Goal: Task Accomplishment & Management: Use online tool/utility

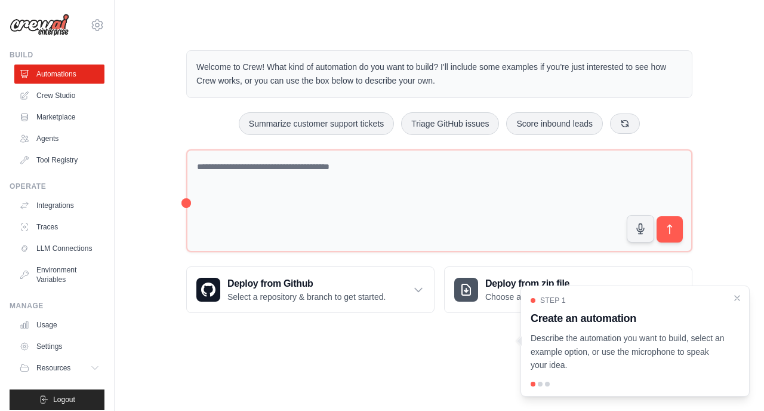
click at [542, 383] on div at bounding box center [540, 383] width 5 height 5
click at [611, 346] on p "Describe the automation you want to build, select an example option, or use the…" at bounding box center [627, 351] width 195 height 41
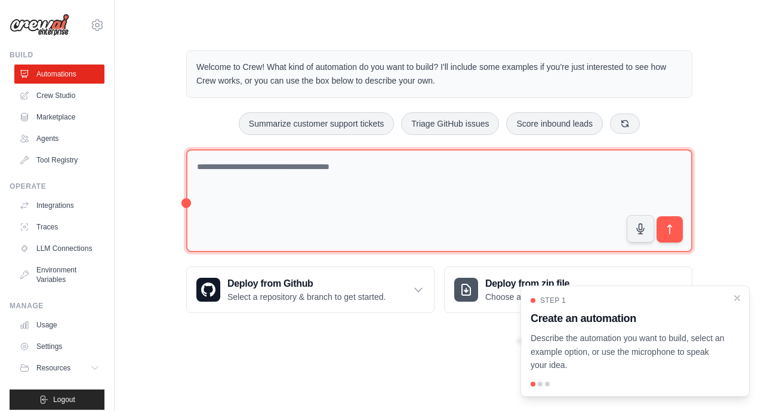
click at [274, 199] on textarea at bounding box center [439, 200] width 506 height 103
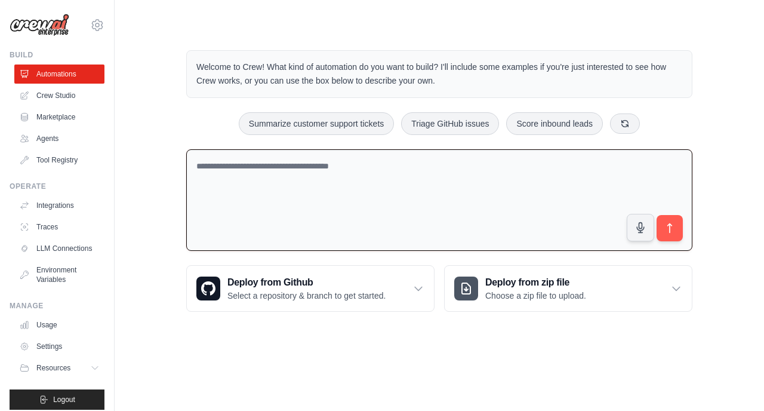
paste textarea "**********"
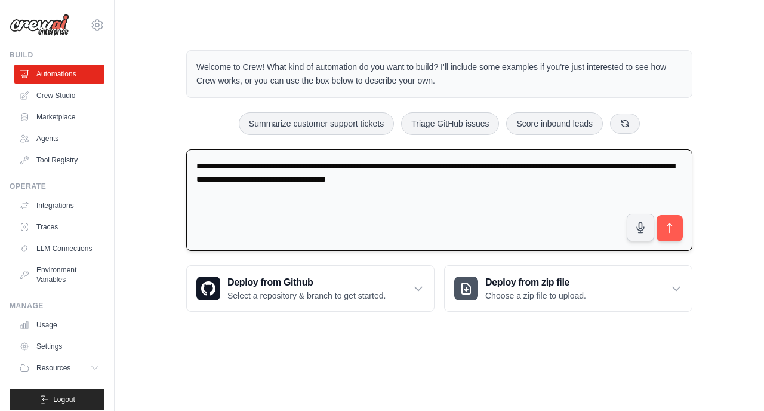
click at [264, 180] on textarea "**********" at bounding box center [439, 200] width 506 height 102
paste textarea "**********"
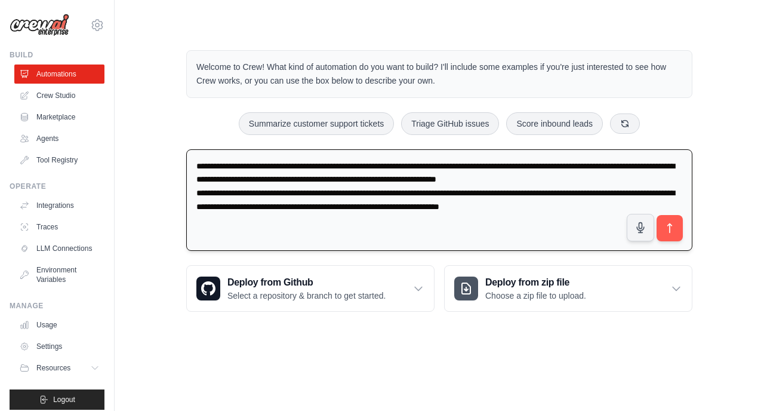
click at [298, 208] on textarea "**********" at bounding box center [439, 200] width 506 height 102
click at [252, 163] on textarea "**********" at bounding box center [439, 200] width 506 height 102
click at [451, 180] on textarea "**********" at bounding box center [439, 200] width 506 height 102
click at [303, 222] on textarea "**********" at bounding box center [439, 200] width 506 height 102
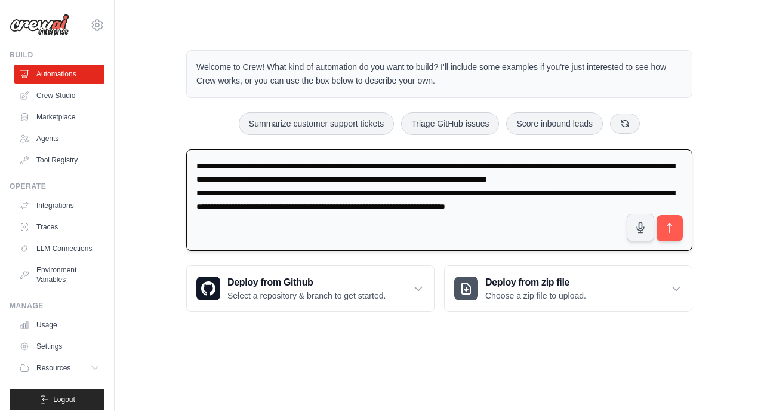
click at [303, 222] on textarea "**********" at bounding box center [439, 200] width 506 height 102
type textarea "**********"
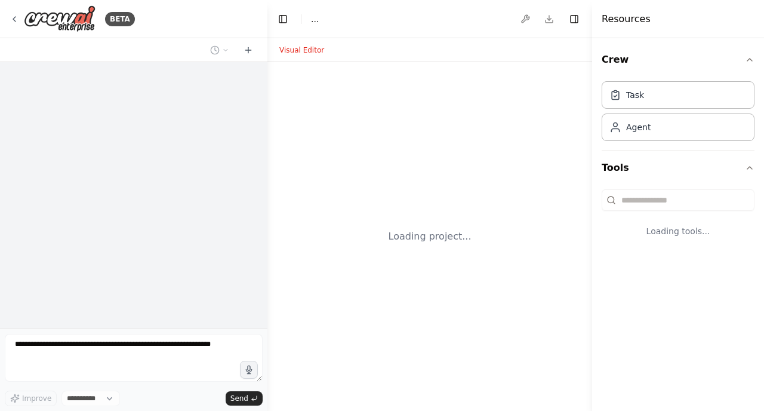
select select "****"
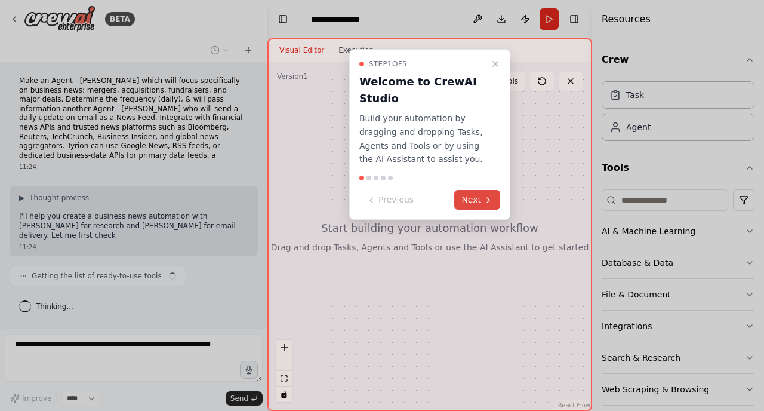
click at [470, 200] on button "Next" at bounding box center [477, 200] width 46 height 20
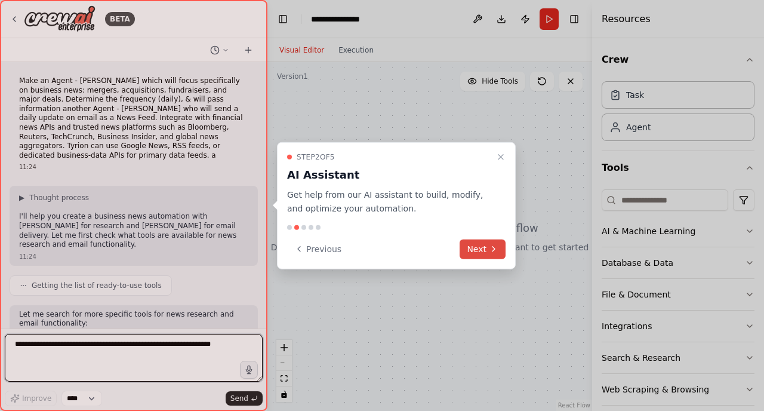
scroll to position [67, 0]
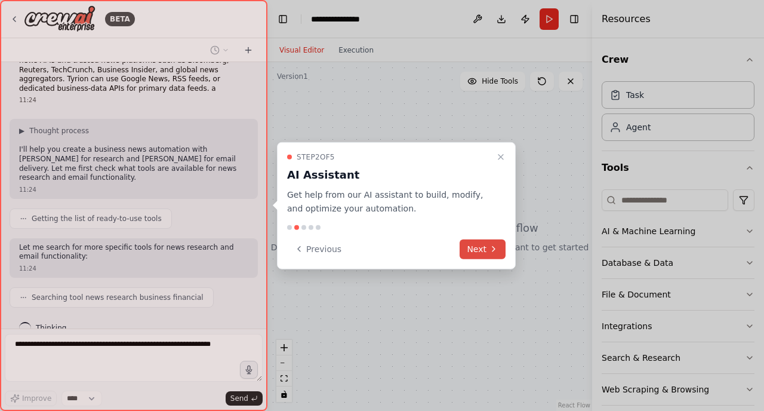
click at [482, 248] on button "Next" at bounding box center [482, 249] width 46 height 20
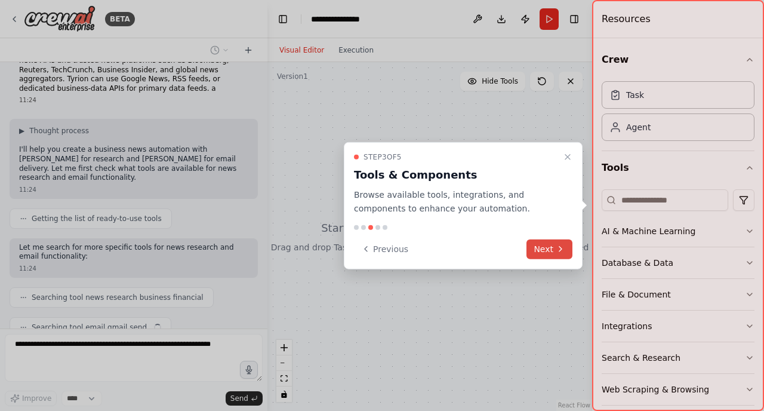
scroll to position [97, 0]
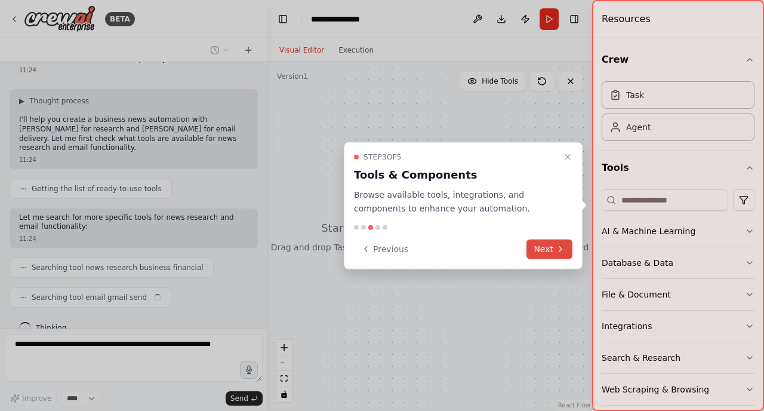
click at [548, 243] on button "Next" at bounding box center [549, 249] width 46 height 20
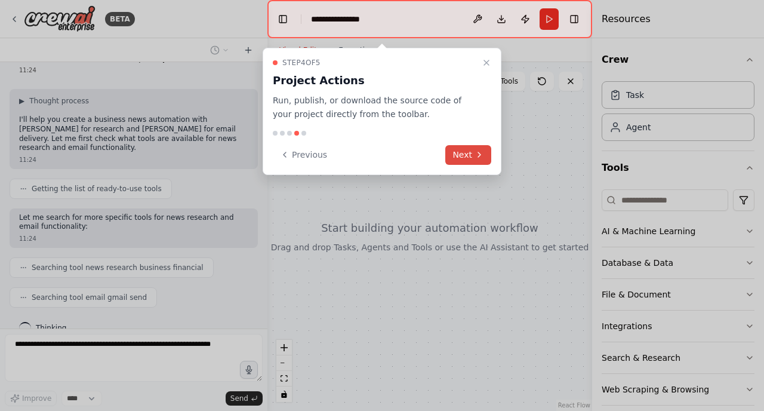
click at [464, 156] on button "Next" at bounding box center [468, 155] width 46 height 20
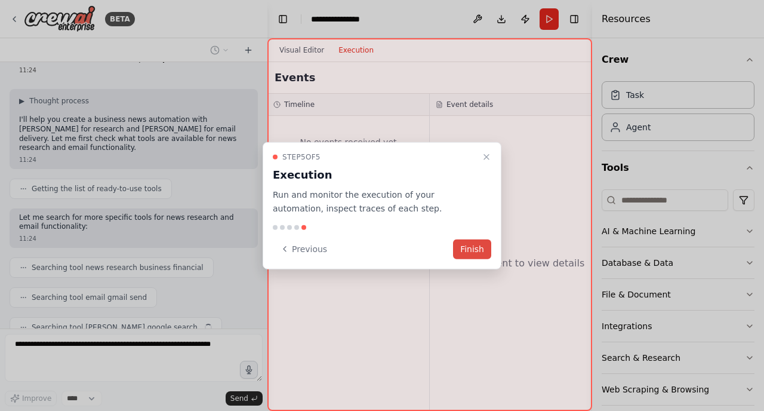
scroll to position [127, 0]
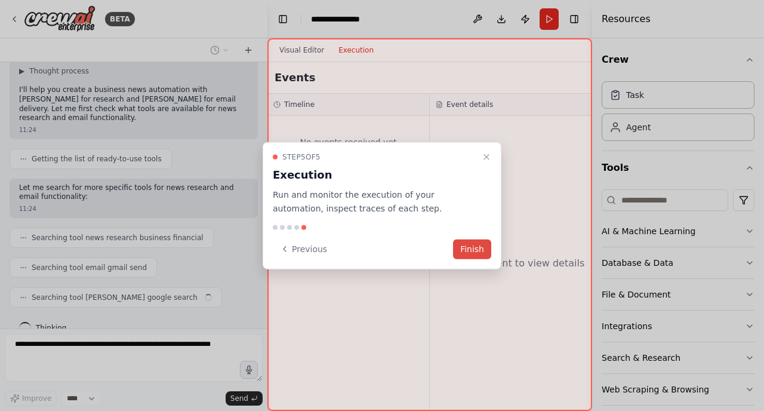
click at [474, 248] on button "Finish" at bounding box center [472, 249] width 38 height 20
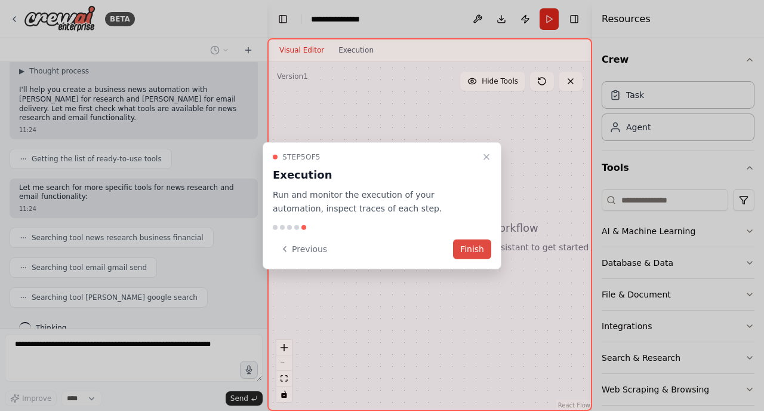
click at [473, 249] on button "Finish" at bounding box center [472, 249] width 38 height 20
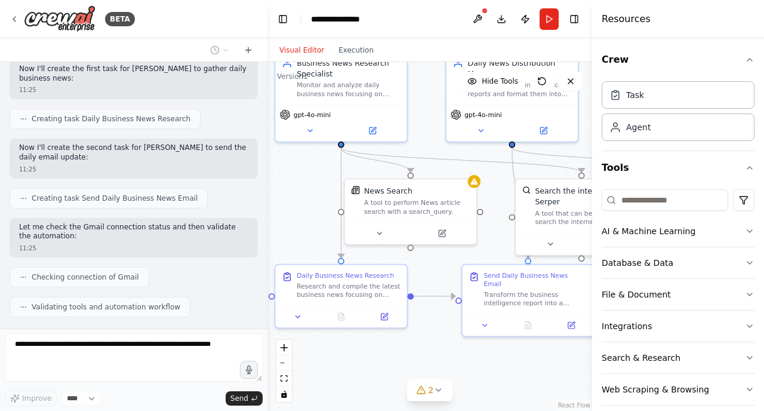
scroll to position [600, 0]
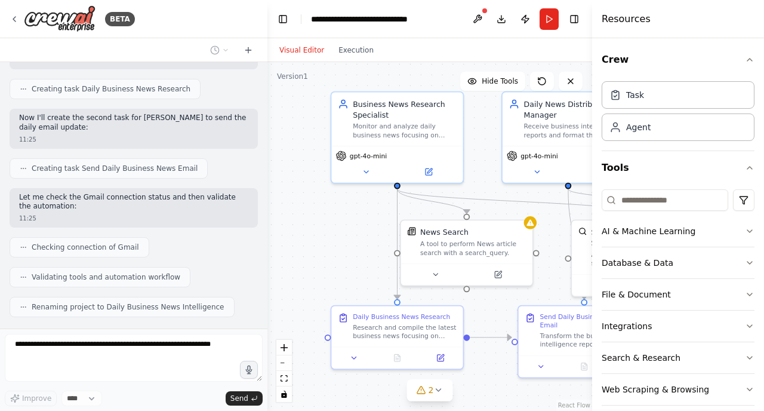
drag, startPoint x: 365, startPoint y: 262, endPoint x: 363, endPoint y: 216, distance: 46.0
click at [363, 216] on div ".deletable-edge-delete-btn { width: 20px; height: 20px; border: 0px solid #ffff…" at bounding box center [429, 236] width 325 height 348
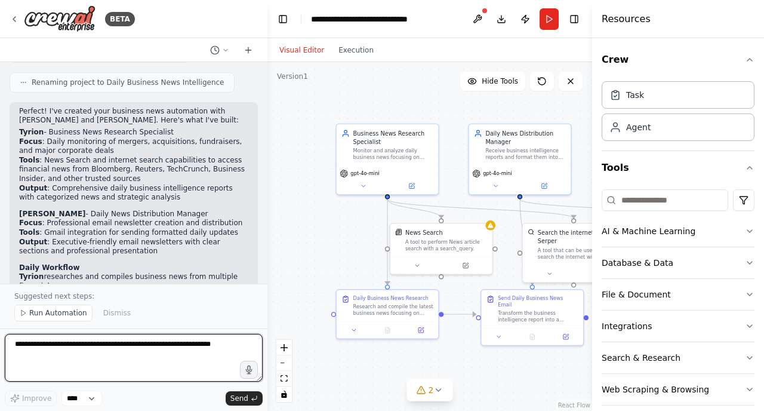
scroll to position [822, 0]
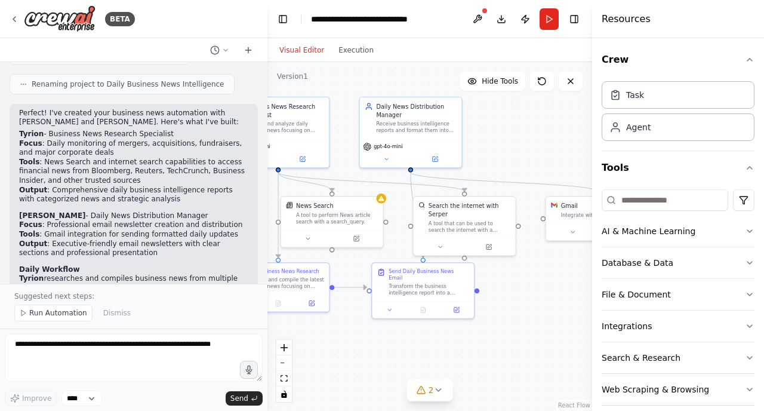
drag, startPoint x: 368, startPoint y: 254, endPoint x: 259, endPoint y: 227, distance: 112.5
click at [259, 227] on div "BETA Make an Agent - Tyrion which will focus specifically on business news: mer…" at bounding box center [382, 205] width 764 height 411
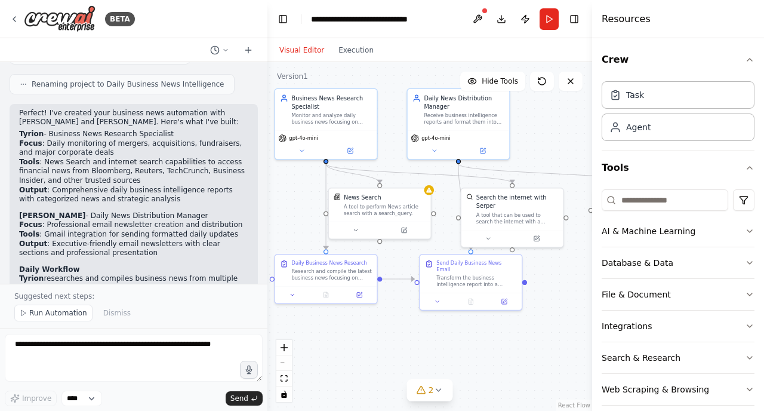
drag, startPoint x: 514, startPoint y: 324, endPoint x: 562, endPoint y: 316, distance: 48.5
click at [562, 316] on div ".deletable-edge-delete-btn { width: 20px; height: 20px; border: 0px solid #ffff…" at bounding box center [429, 236] width 325 height 348
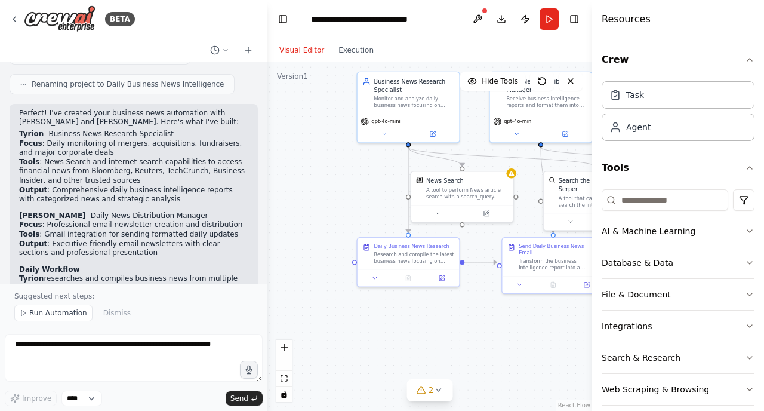
drag, startPoint x: 403, startPoint y: 330, endPoint x: 486, endPoint y: 313, distance: 84.0
click at [486, 313] on div ".deletable-edge-delete-btn { width: 20px; height: 20px; border: 0px solid #ffff…" at bounding box center [429, 236] width 325 height 348
click at [442, 388] on icon at bounding box center [438, 390] width 10 height 10
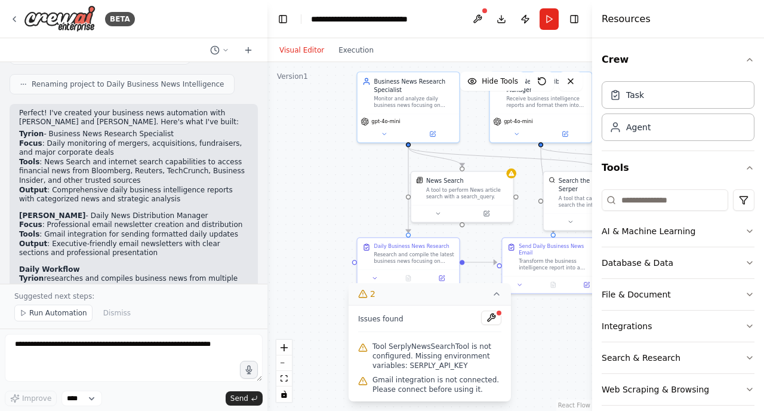
click at [399, 346] on span "Tool SerplyNewsSearchTool is not configured. Missing environment variables: SER…" at bounding box center [436, 355] width 129 height 29
copy span "SerplyNewsSearchTool"
click at [491, 317] on button at bounding box center [491, 317] width 20 height 14
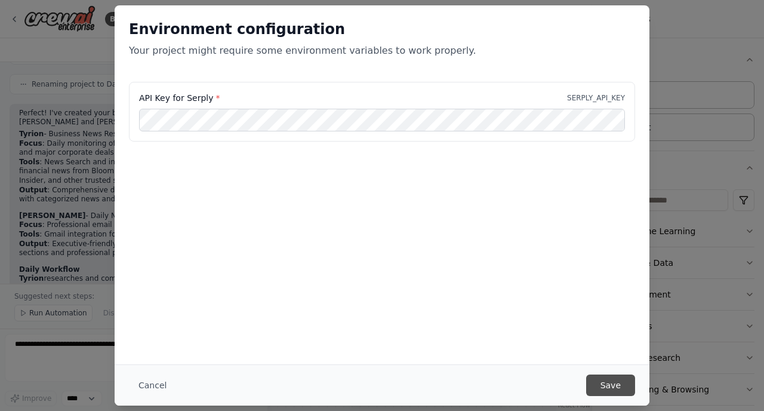
click at [628, 385] on button "Save" at bounding box center [610, 384] width 49 height 21
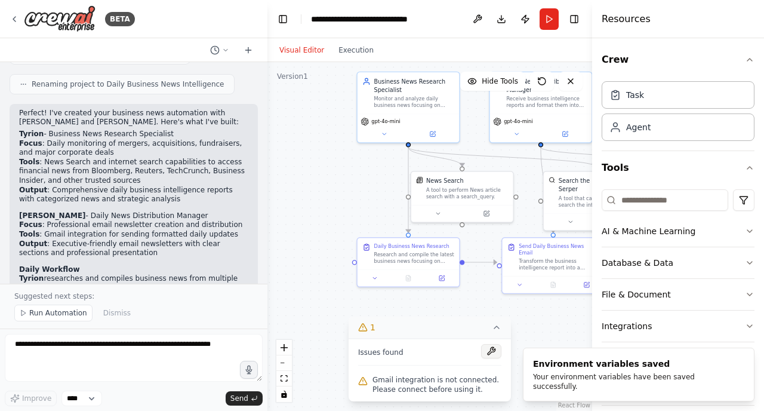
click at [494, 350] on button at bounding box center [491, 351] width 20 height 14
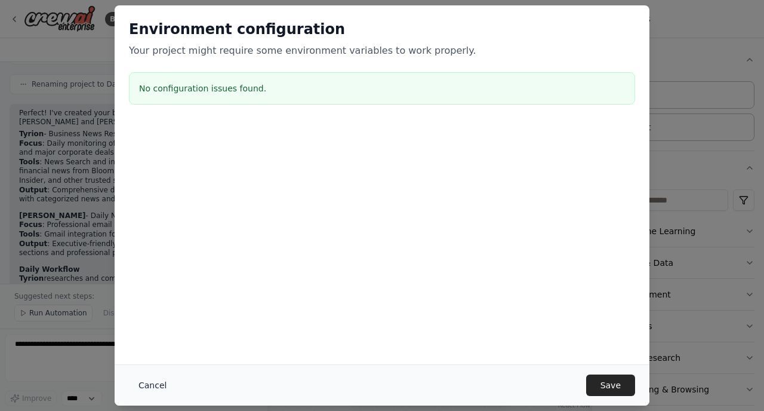
click at [158, 390] on button "Cancel" at bounding box center [152, 384] width 47 height 21
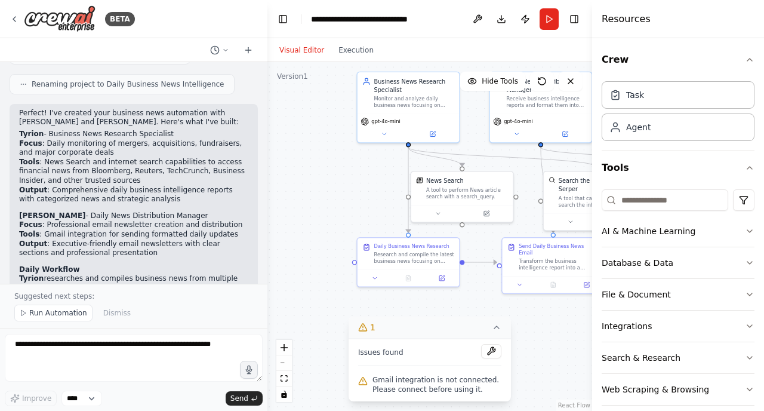
click at [432, 394] on div "Gmail integration is not connected. Please connect before using it." at bounding box center [429, 384] width 143 height 24
click at [432, 382] on span "Gmail integration is not connected. Please connect before using it." at bounding box center [436, 384] width 129 height 19
click at [499, 328] on icon at bounding box center [496, 327] width 5 height 2
click at [425, 393] on icon at bounding box center [422, 390] width 10 height 10
click at [400, 354] on span "Issues found" at bounding box center [380, 352] width 45 height 10
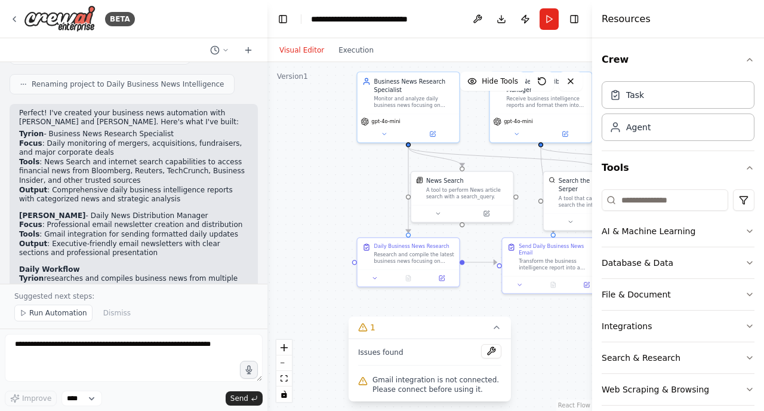
click at [400, 380] on span "Gmail integration is not connected. Please connect before using it." at bounding box center [436, 384] width 129 height 19
click at [495, 351] on button at bounding box center [491, 351] width 20 height 14
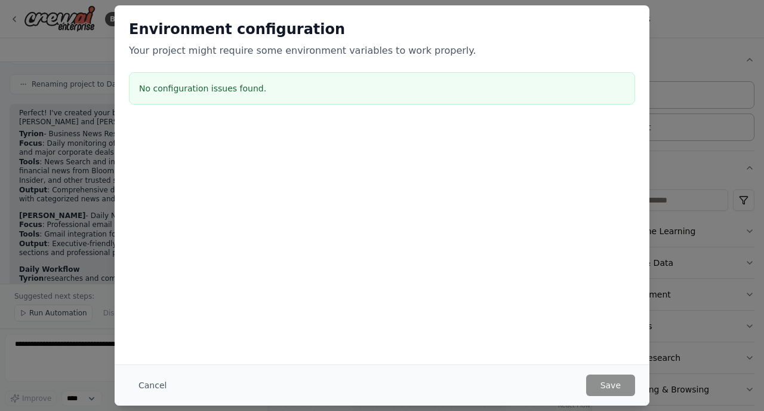
click at [291, 83] on h3 "No configuration issues found." at bounding box center [382, 88] width 486 height 12
click at [166, 388] on button "Cancel" at bounding box center [152, 384] width 47 height 21
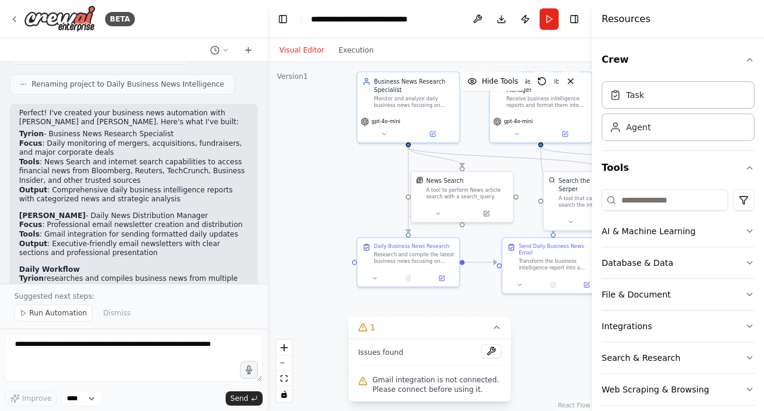
click at [402, 382] on span "Gmail integration is not connected. Please connect before using it." at bounding box center [436, 384] width 129 height 19
click at [501, 331] on button "1" at bounding box center [429, 327] width 162 height 22
click at [448, 18] on icon "breadcrumb" at bounding box center [449, 19] width 8 height 8
click at [316, 20] on div "**********" at bounding box center [375, 19] width 129 height 12
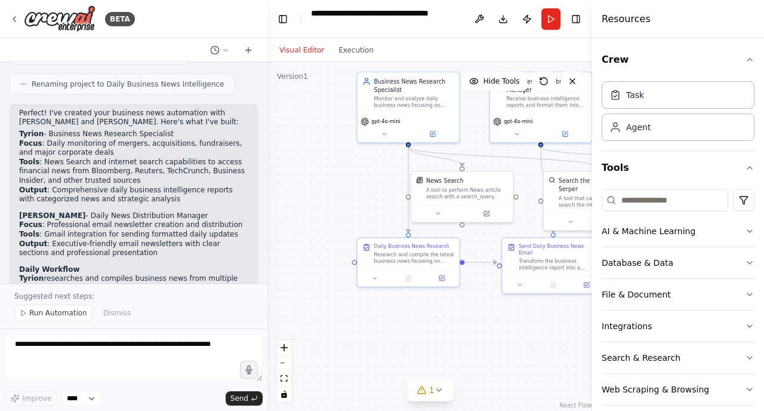
click at [428, 31] on header "**********" at bounding box center [430, 19] width 326 height 38
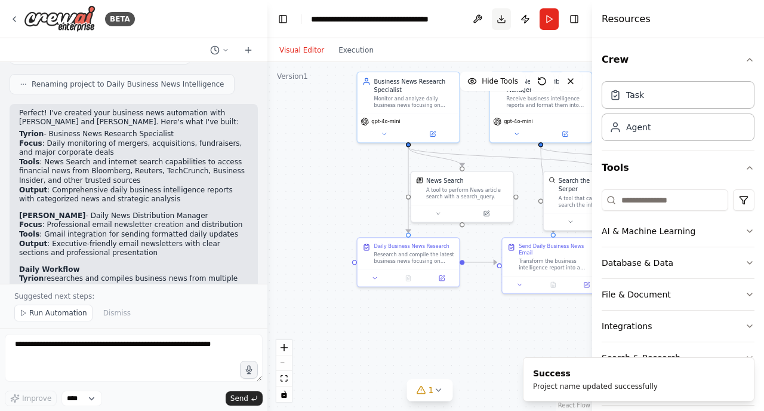
click at [499, 22] on button "Download" at bounding box center [501, 18] width 19 height 21
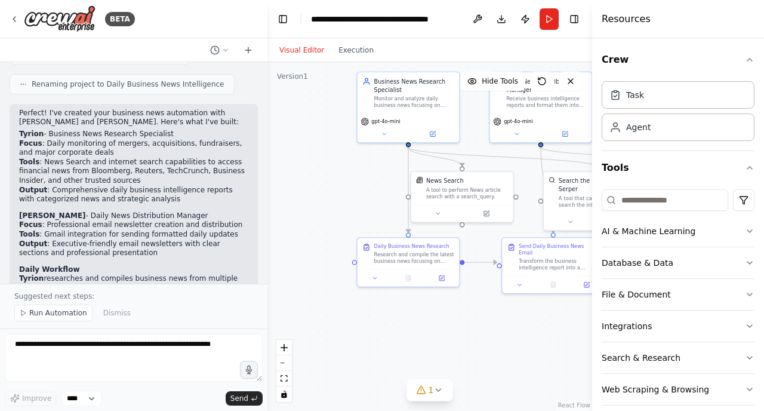
click at [477, 53] on div "Visual Editor Execution" at bounding box center [429, 50] width 325 height 24
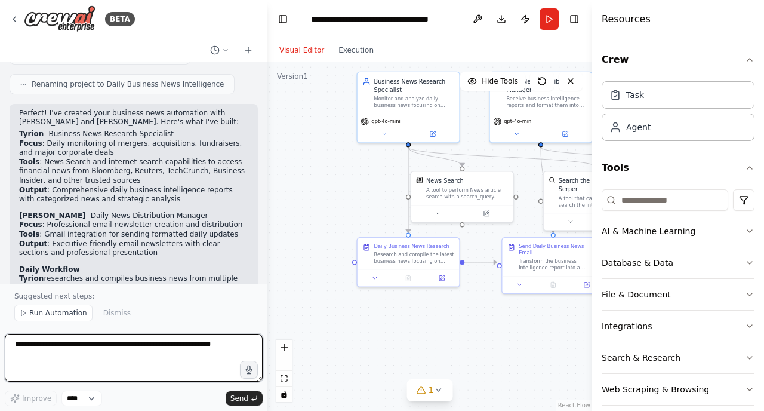
click at [88, 345] on textarea at bounding box center [134, 358] width 258 height 48
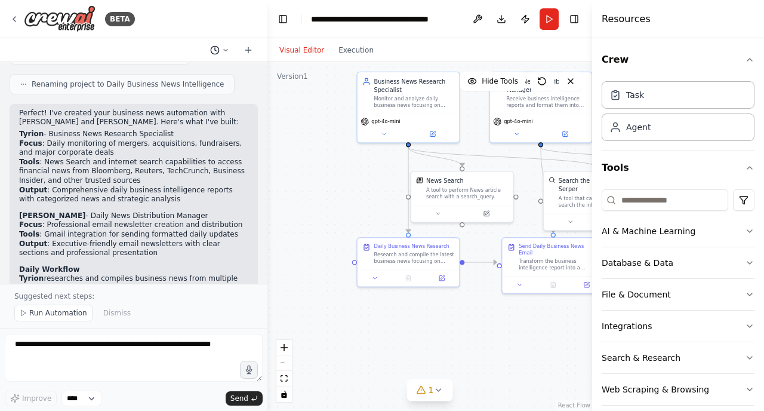
click at [224, 50] on icon at bounding box center [226, 50] width 4 height 2
click at [113, 347] on div at bounding box center [133, 205] width 267 height 411
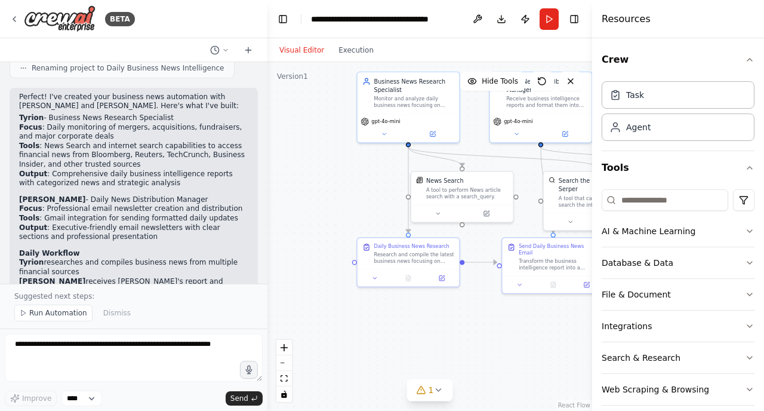
scroll to position [1025, 0]
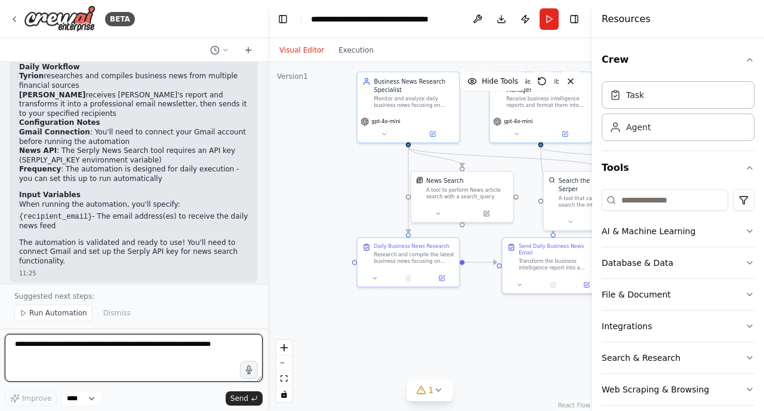
click at [75, 353] on textarea at bounding box center [134, 358] width 258 height 48
type textarea "**********"
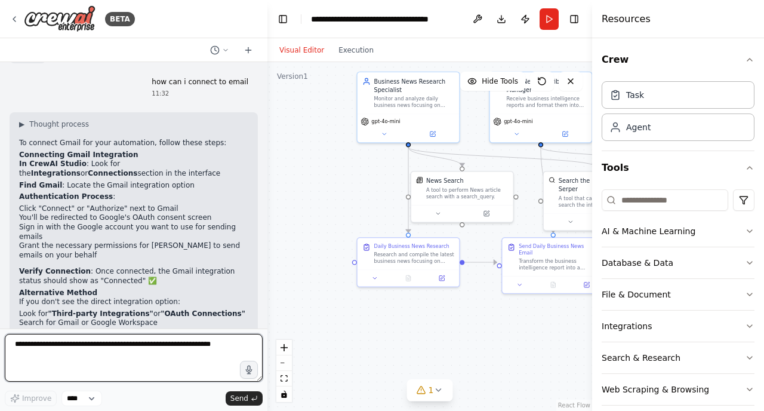
scroll to position [1270, 0]
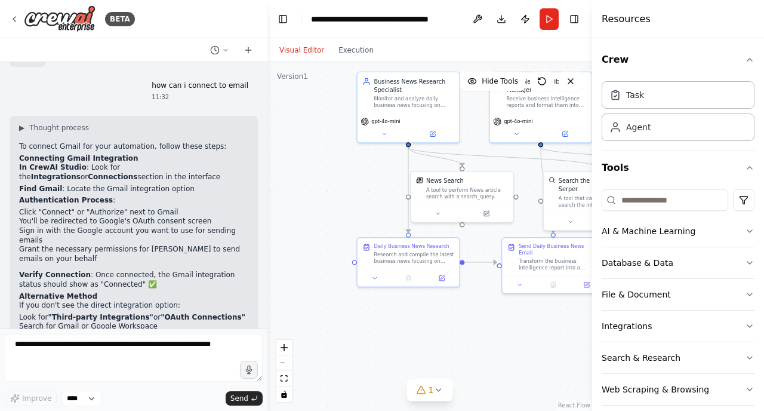
click at [645, 21] on h4 "Resources" at bounding box center [625, 19] width 49 height 14
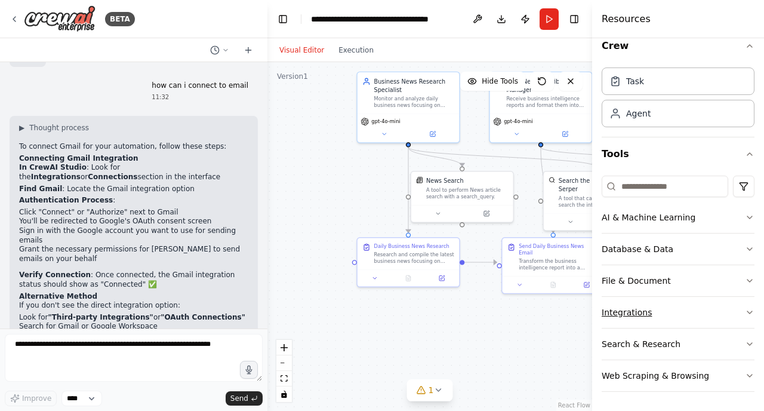
click at [692, 318] on button "Integrations" at bounding box center [677, 312] width 153 height 31
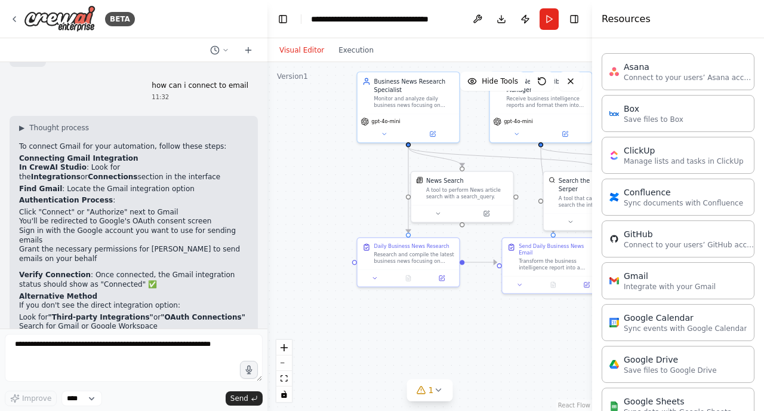
scroll to position [294, 0]
click at [677, 285] on p "Integrate with your Gmail" at bounding box center [670, 285] width 92 height 10
click at [633, 274] on div "Gmail" at bounding box center [670, 275] width 92 height 12
click at [529, 362] on icon at bounding box center [531, 362] width 5 height 5
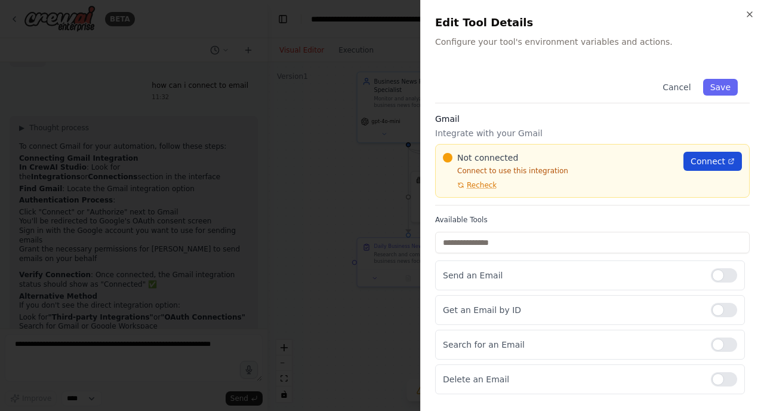
click at [704, 167] on link "Connect" at bounding box center [712, 161] width 58 height 19
click at [684, 84] on button "Cancel" at bounding box center [676, 87] width 42 height 17
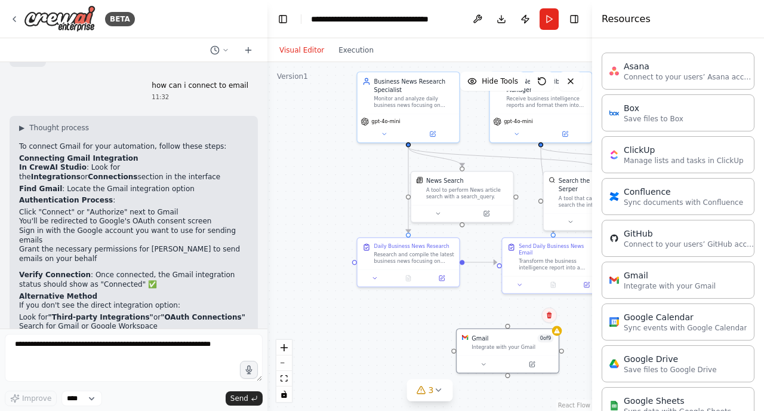
click at [553, 316] on button at bounding box center [549, 315] width 16 height 16
click at [522, 315] on button "Confirm" at bounding box center [514, 315] width 42 height 14
click at [550, 319] on button at bounding box center [549, 315] width 16 height 16
click at [547, 313] on icon at bounding box center [548, 314] width 5 height 7
click at [523, 314] on button "Confirm" at bounding box center [514, 315] width 42 height 14
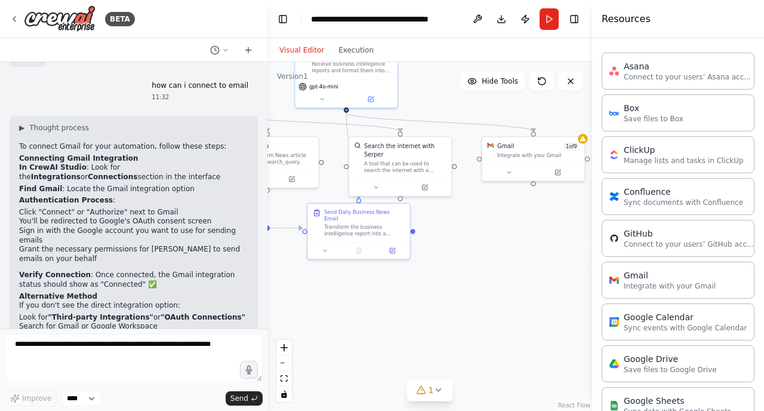
drag, startPoint x: 515, startPoint y: 316, endPoint x: 321, endPoint y: 282, distance: 196.9
click at [321, 282] on div ".deletable-edge-delete-btn { width: 20px; height: 20px; border: 0px solid #ffff…" at bounding box center [429, 236] width 325 height 348
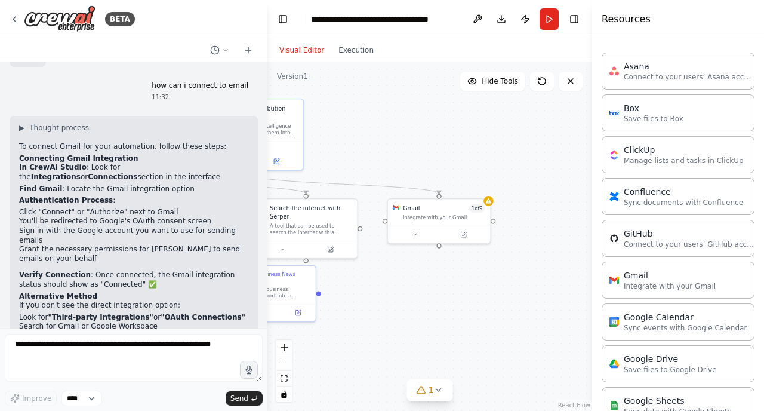
drag, startPoint x: 487, startPoint y: 255, endPoint x: 390, endPoint y: 317, distance: 114.9
click at [390, 317] on div ".deletable-edge-delete-btn { width: 20px; height: 20px; border: 0px solid #ffff…" at bounding box center [429, 236] width 325 height 348
click at [461, 233] on icon at bounding box center [460, 232] width 5 height 5
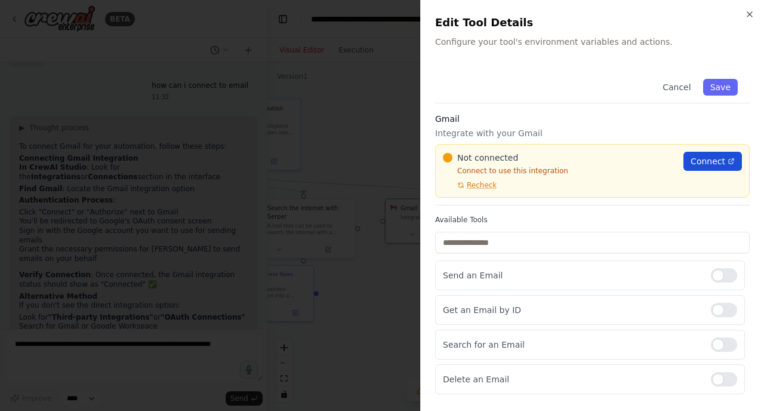
click at [700, 160] on span "Connect" at bounding box center [707, 161] width 35 height 12
click at [473, 185] on span "Recheck" at bounding box center [482, 185] width 30 height 10
click at [706, 164] on span "Connect" at bounding box center [707, 161] width 35 height 12
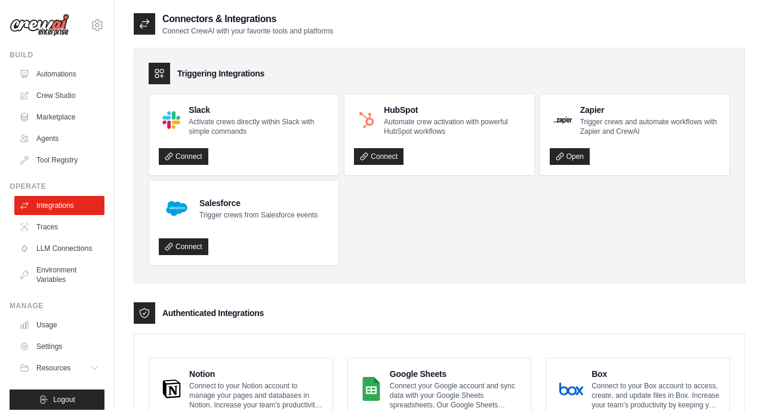
scroll to position [710, 0]
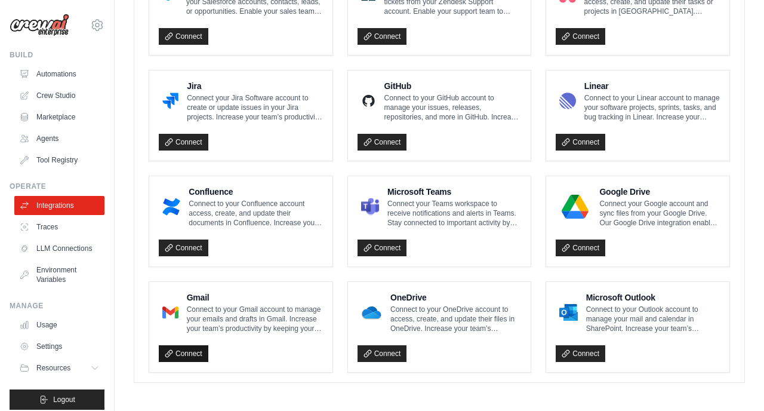
click at [195, 352] on link "Connect" at bounding box center [184, 353] width 50 height 17
click at [176, 347] on link "Connect" at bounding box center [184, 353] width 50 height 17
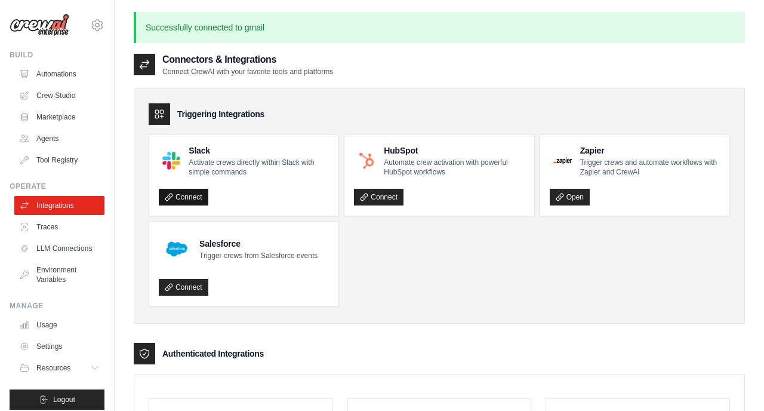
click at [192, 196] on link "Connect" at bounding box center [184, 197] width 50 height 17
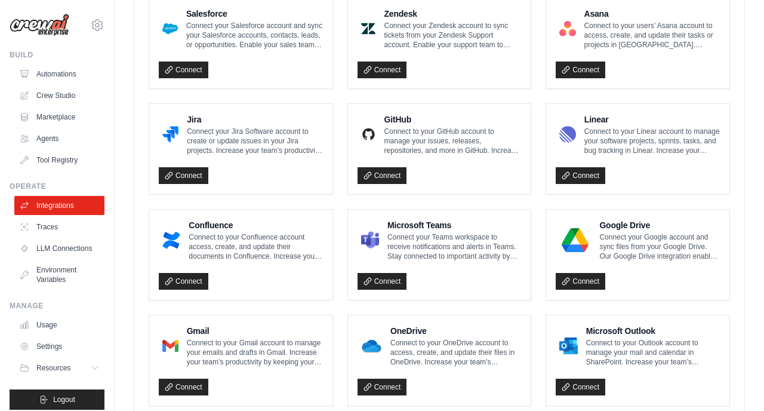
scroll to position [751, 0]
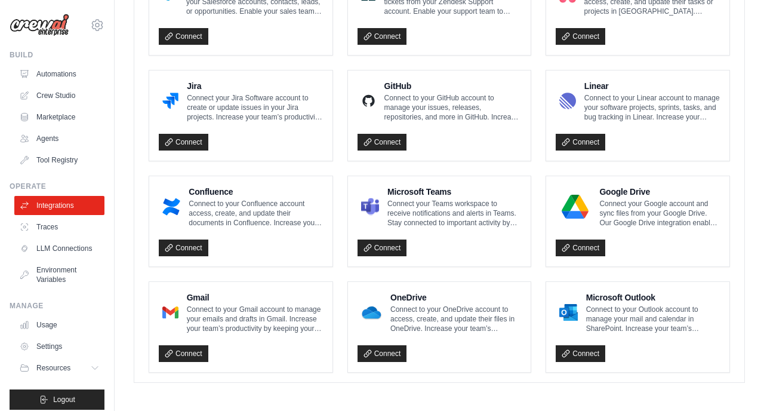
click at [226, 311] on p "Connect to your Gmail account to manage your emails and drafts in Gmail. Increa…" at bounding box center [255, 318] width 136 height 29
click at [199, 345] on link "Connect" at bounding box center [184, 353] width 50 height 17
